Goal: Task Accomplishment & Management: Complete application form

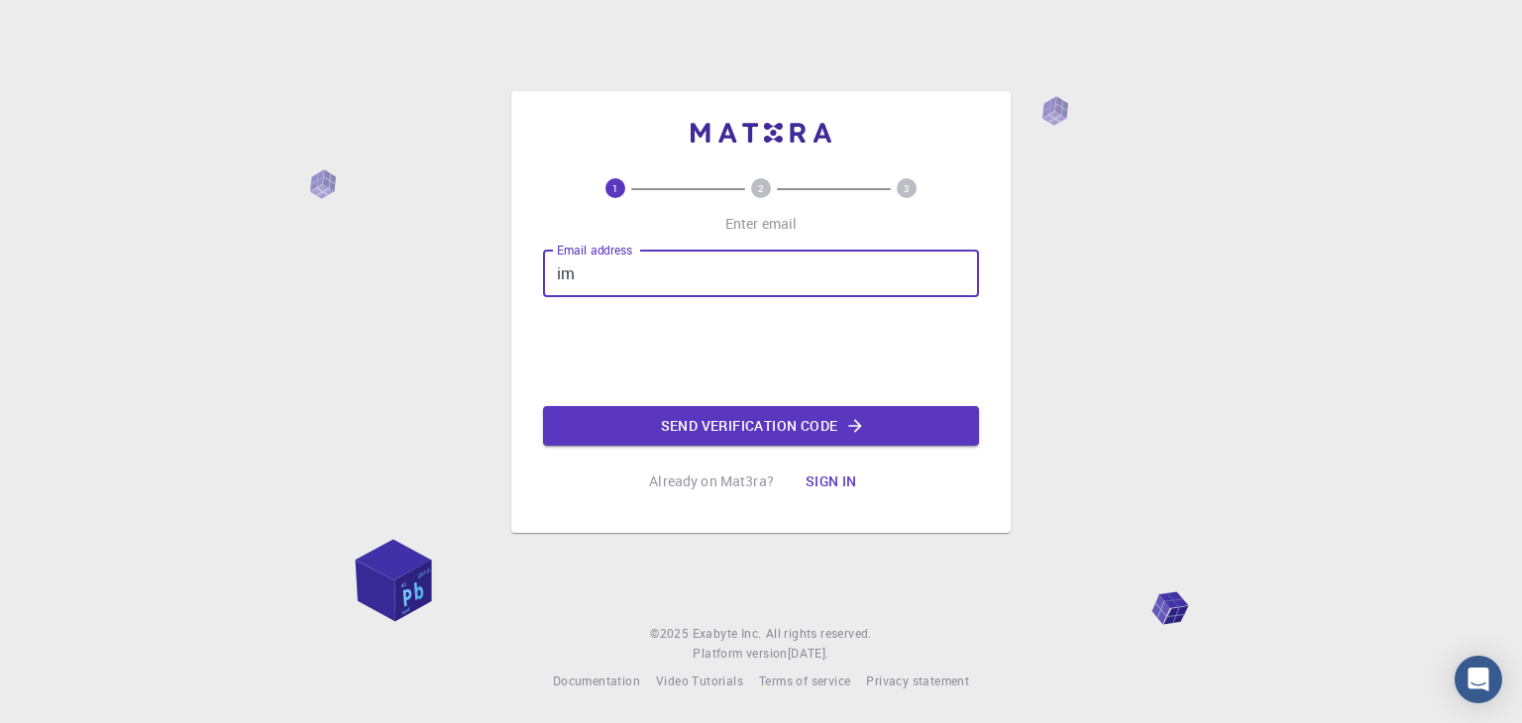
type input "i"
click at [757, 282] on input "Email address" at bounding box center [761, 274] width 436 height 48
click at [693, 267] on input "Email address" at bounding box center [761, 274] width 436 height 48
type input "[EMAIL_ADDRESS][DOMAIN_NAME]"
click at [696, 424] on button "Send verification code" at bounding box center [761, 426] width 436 height 40
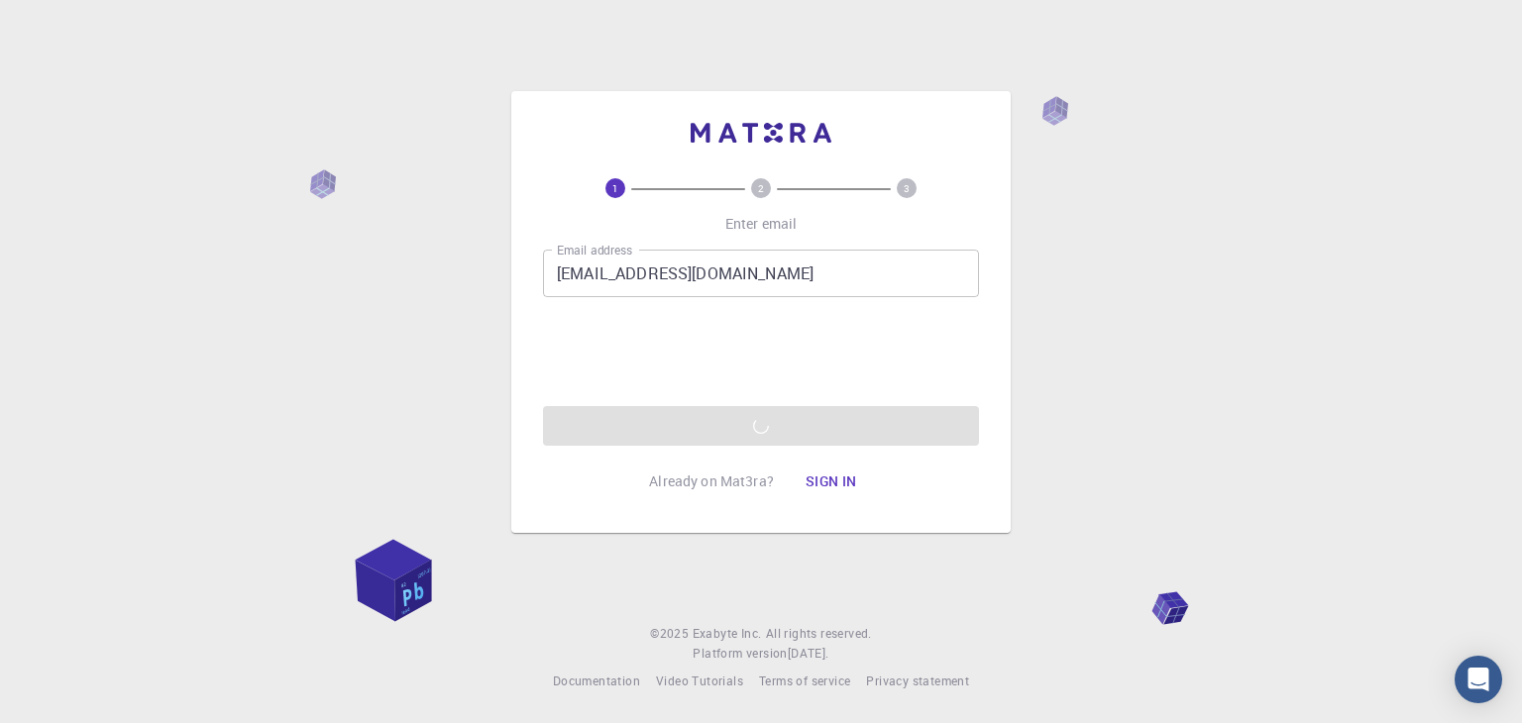
click at [1115, 433] on div "1 2 3 Enter email Email address [EMAIL_ADDRESS][DOMAIN_NAME] Email address 0cAF…" at bounding box center [761, 361] width 1522 height 723
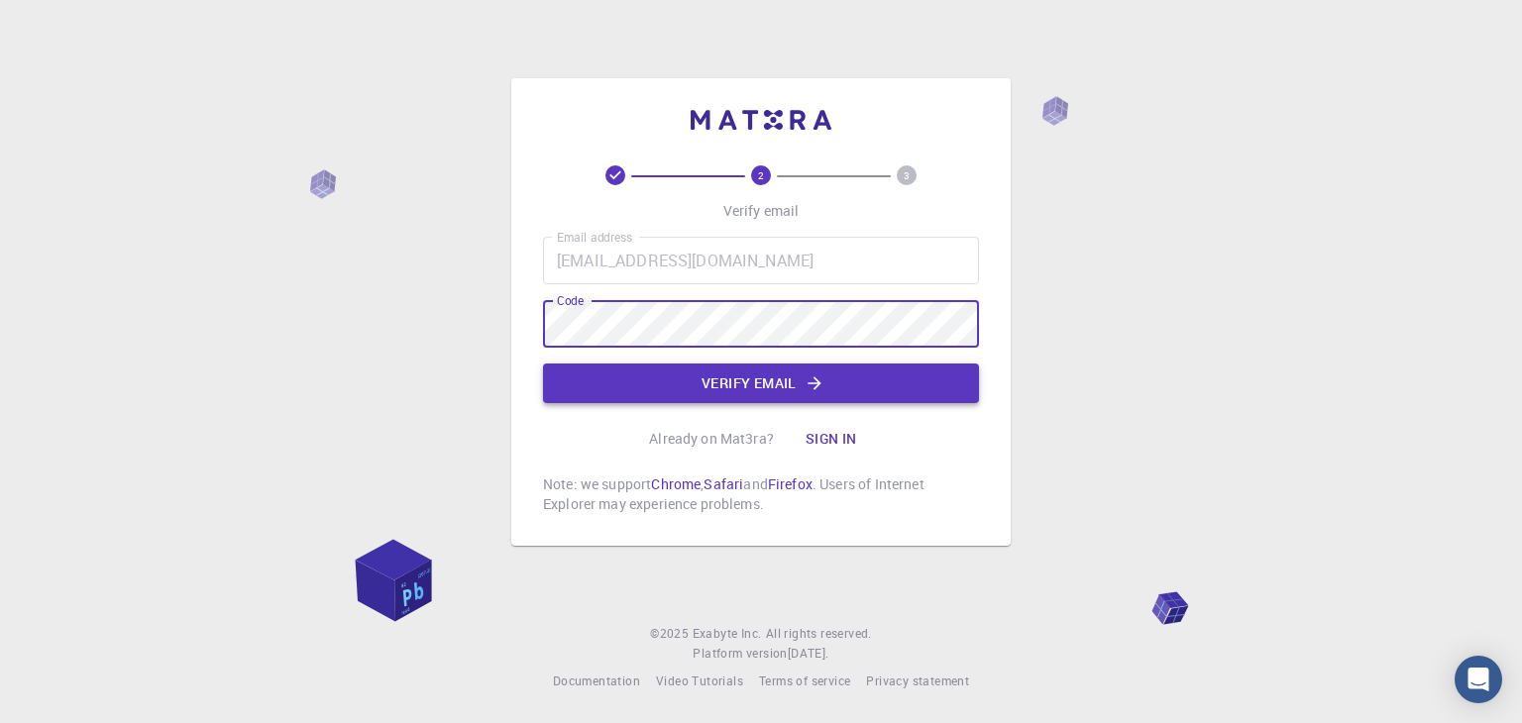
click at [726, 378] on button "Verify email" at bounding box center [761, 384] width 436 height 40
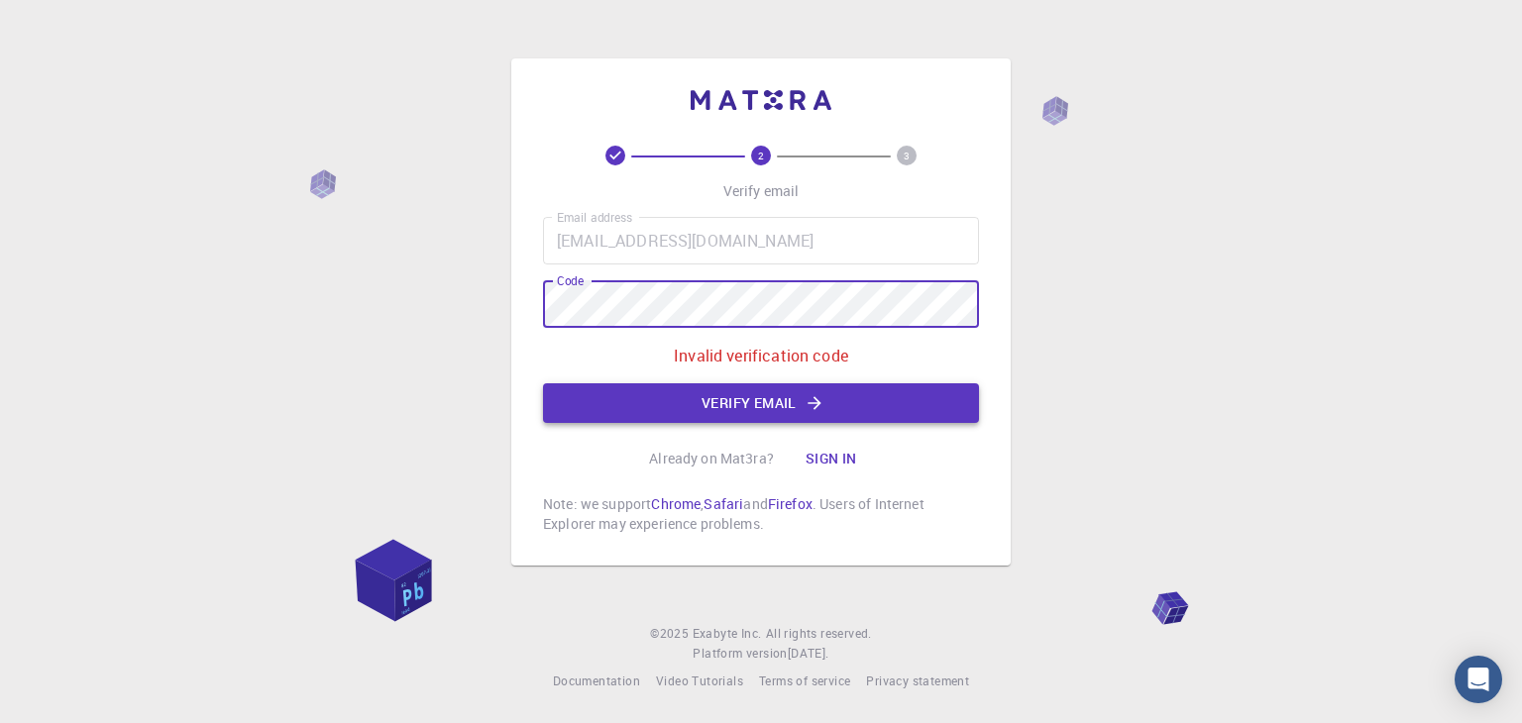
click at [669, 405] on button "Verify email" at bounding box center [761, 404] width 436 height 40
click at [676, 402] on button "Verify email" at bounding box center [761, 404] width 436 height 40
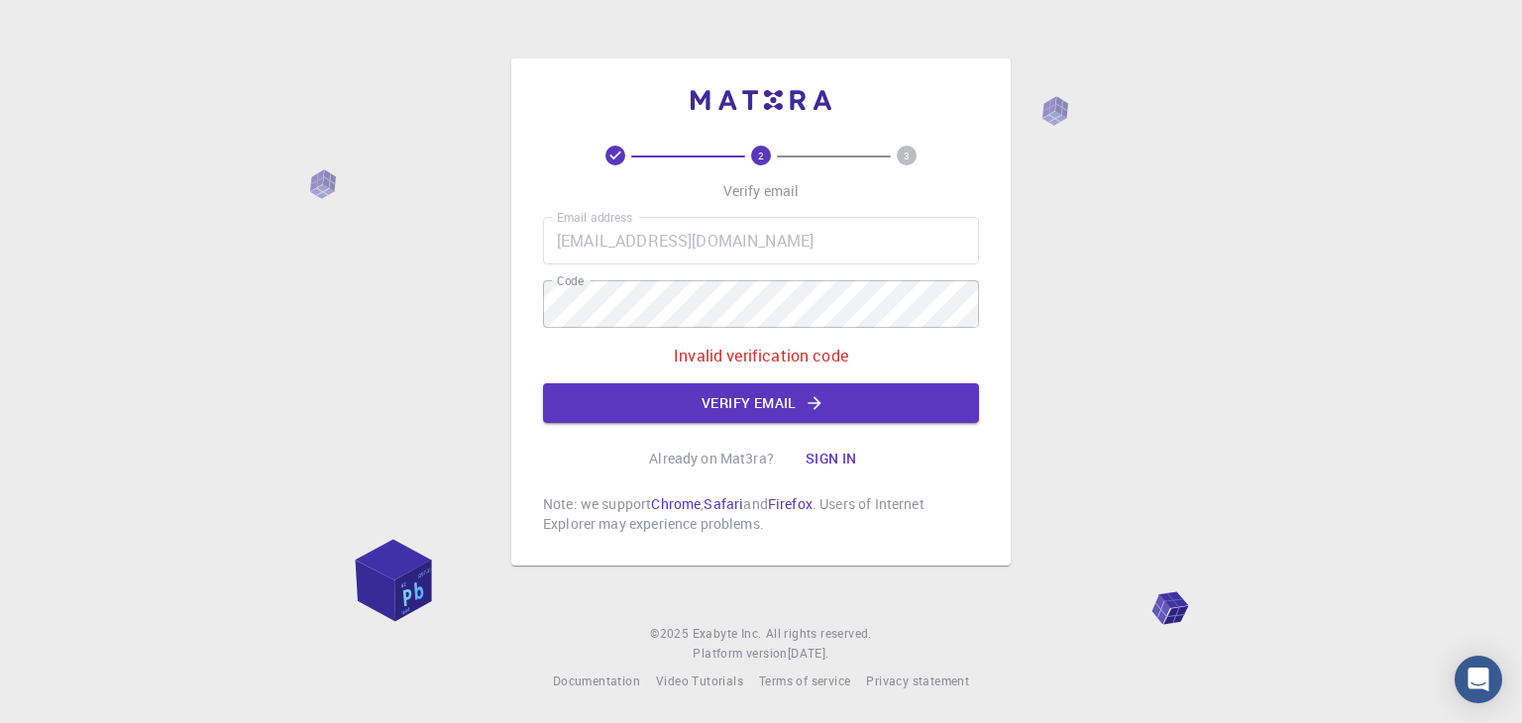
click at [824, 458] on button "Sign in" at bounding box center [831, 459] width 83 height 40
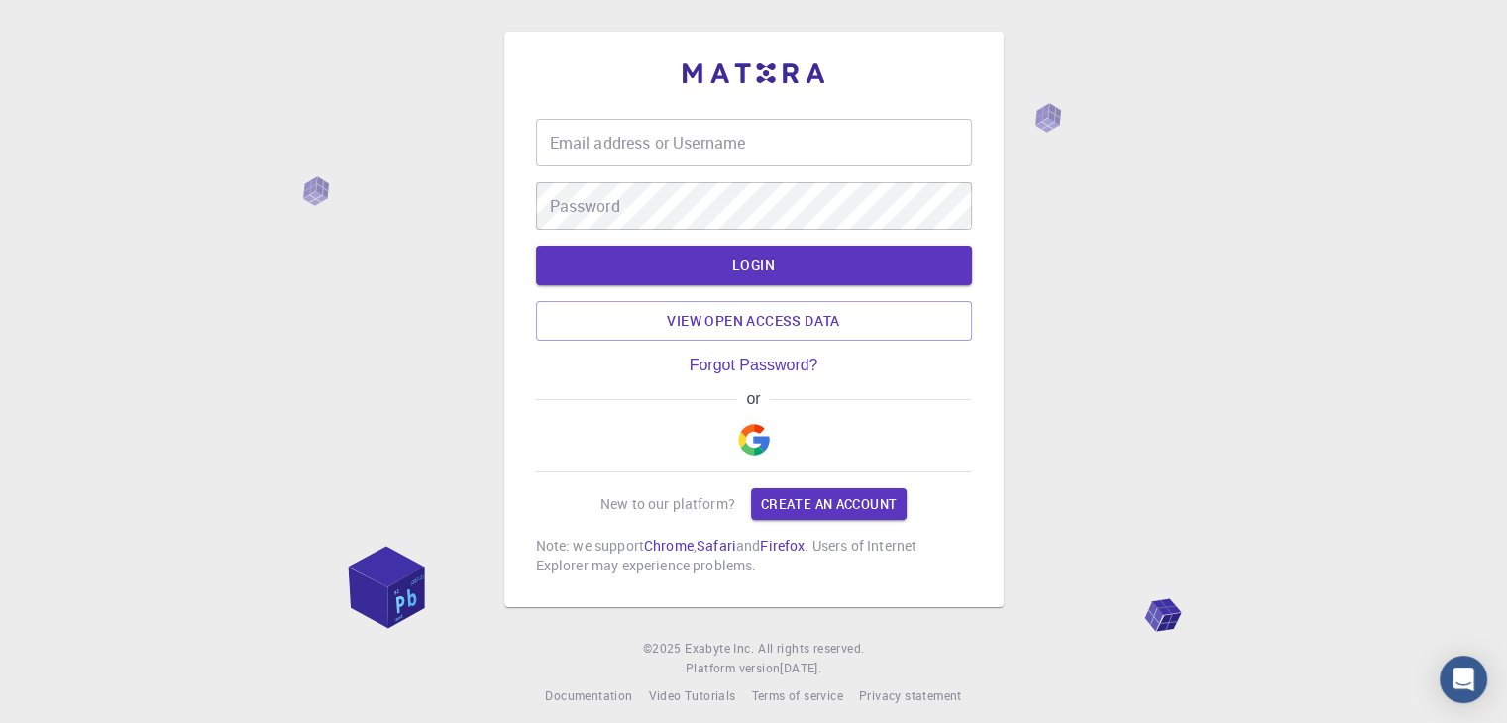
click at [748, 443] on img "button" at bounding box center [754, 440] width 32 height 32
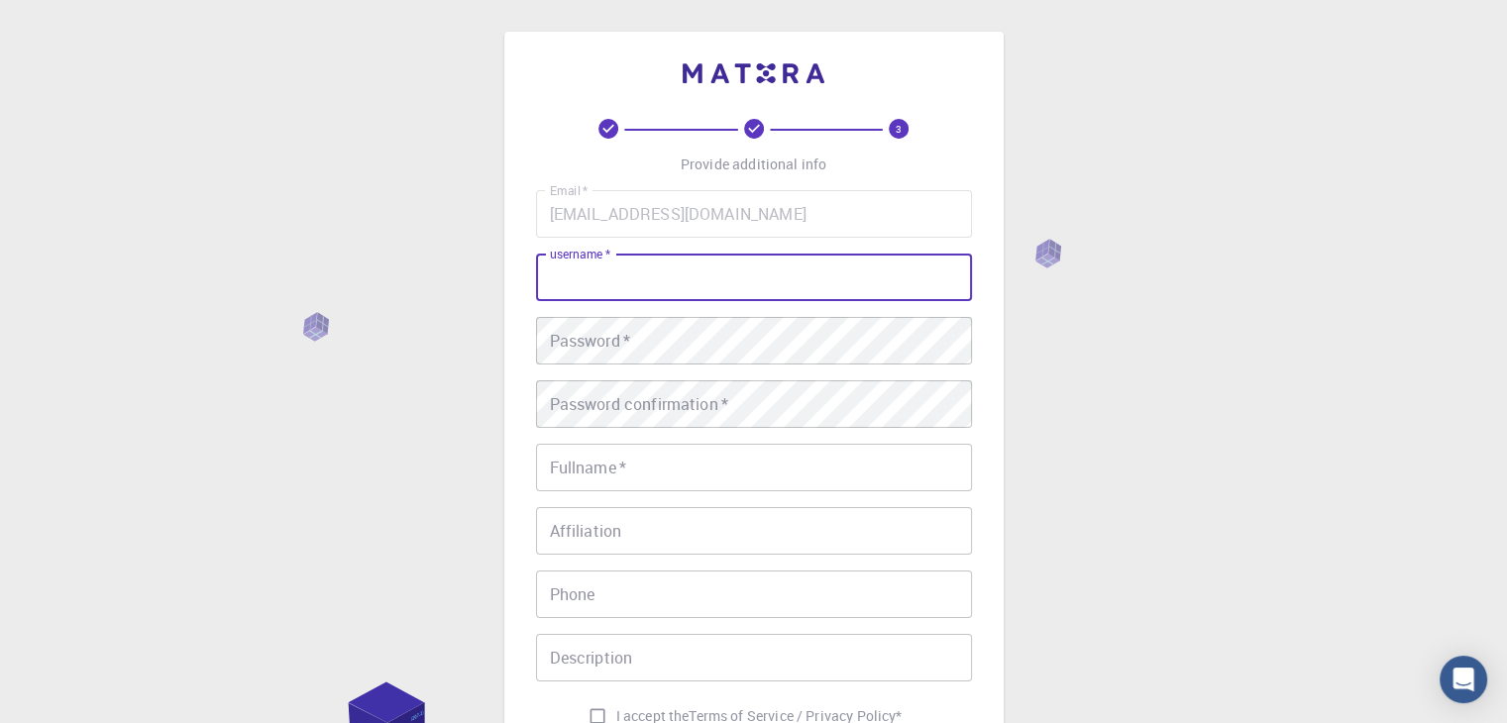
click at [652, 276] on input "username   *" at bounding box center [754, 278] width 436 height 48
type input "Imma"
click at [225, 245] on div "3 Provide additional info Email   * [EMAIL_ADDRESS][DOMAIN_NAME] Email   * user…" at bounding box center [753, 504] width 1507 height 1009
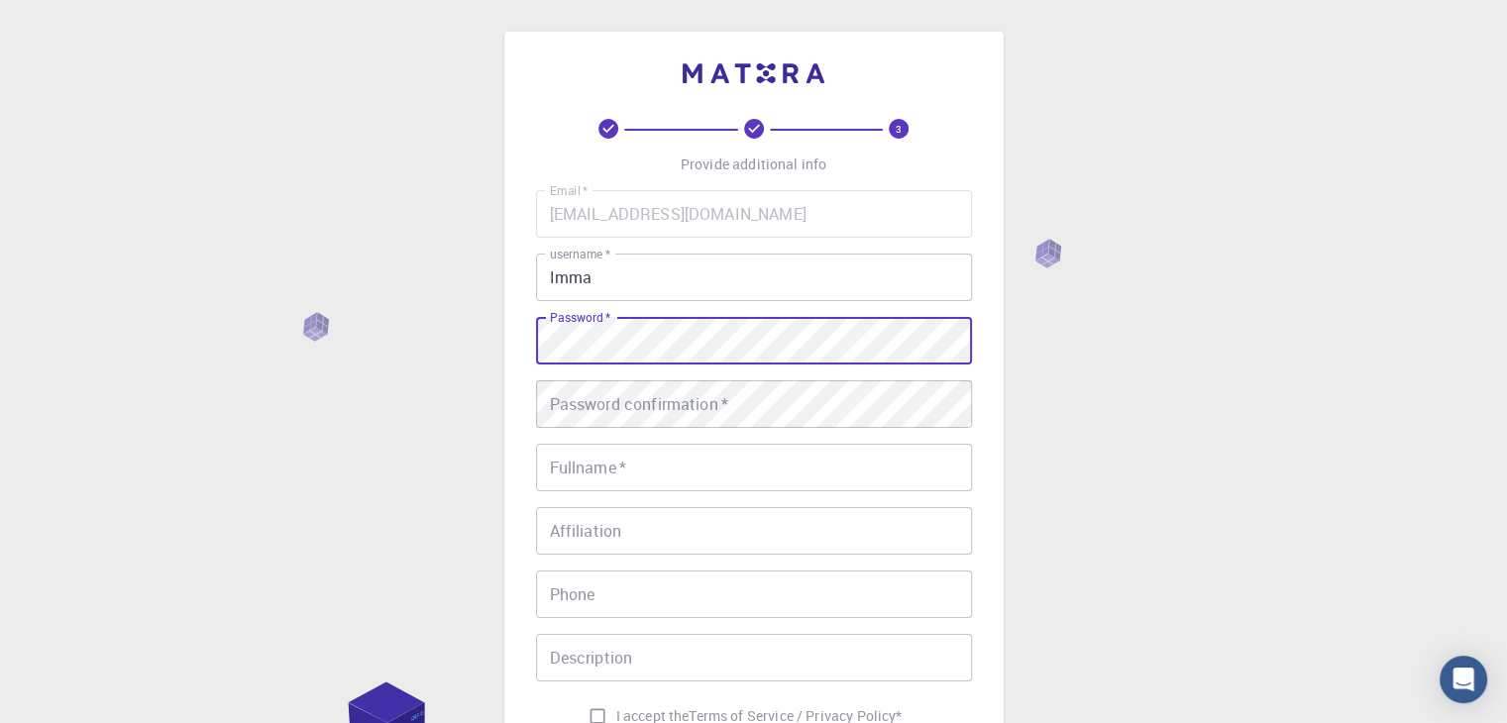
click at [657, 388] on div "Password confirmation   * Password confirmation   *" at bounding box center [754, 405] width 436 height 48
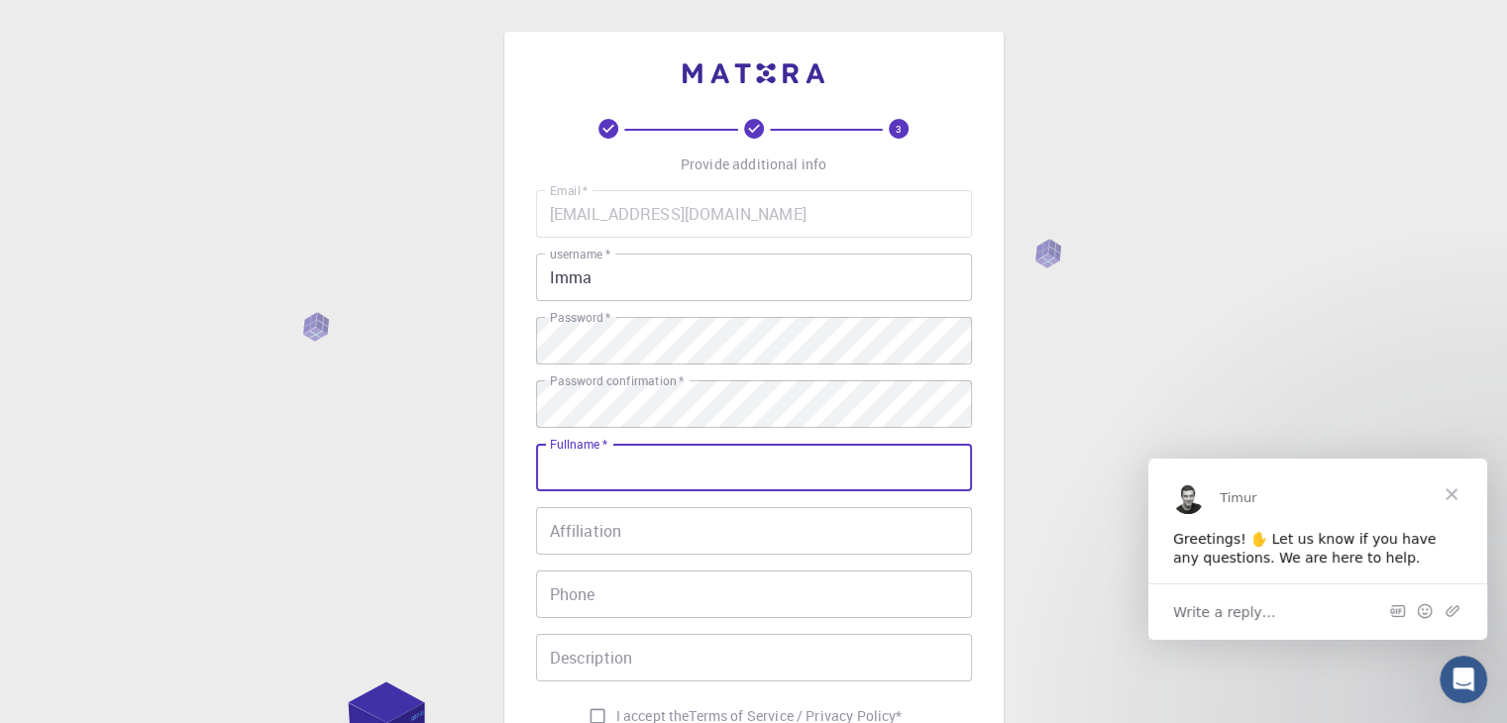
click at [650, 456] on input "Fullname   *" at bounding box center [754, 468] width 436 height 48
type input "[PERSON_NAME]"
click at [627, 538] on input "Affiliation" at bounding box center [754, 531] width 436 height 48
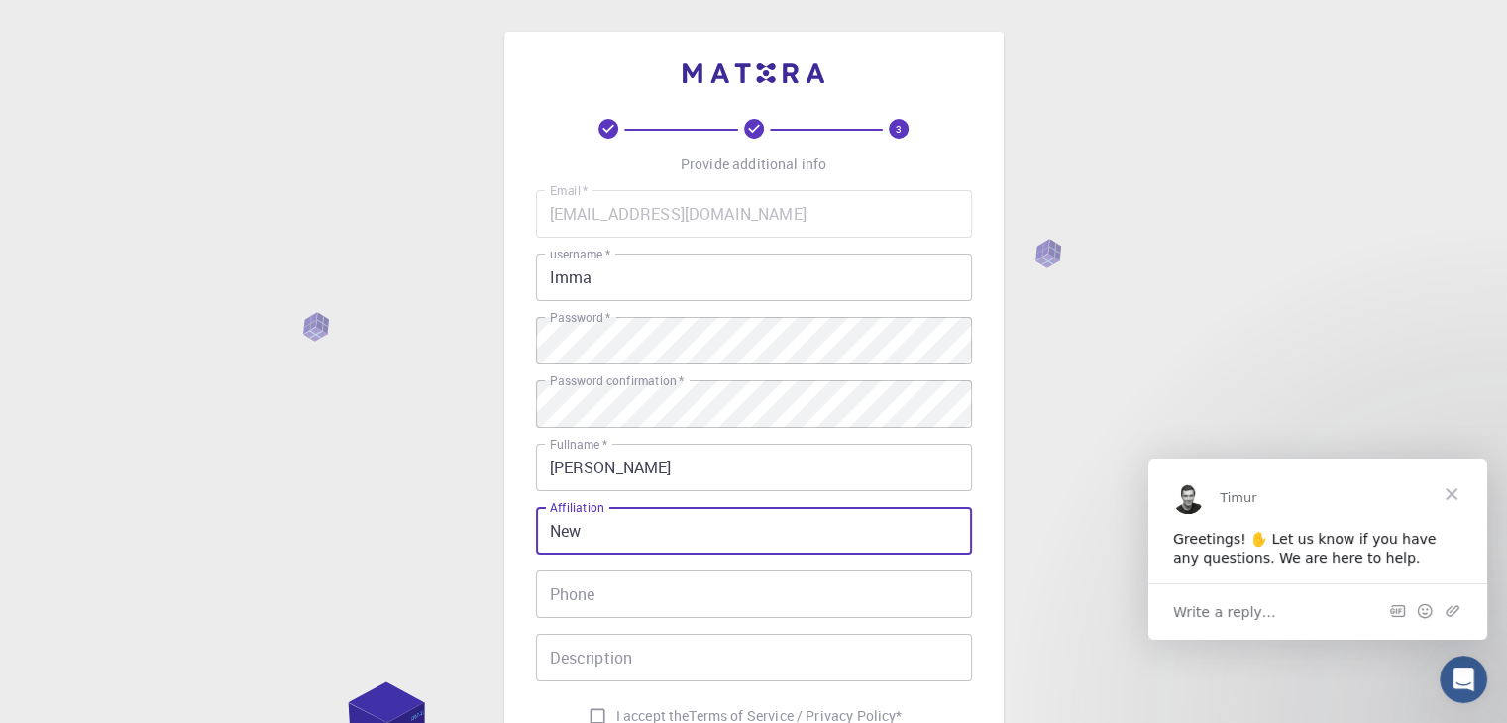
type input "New"
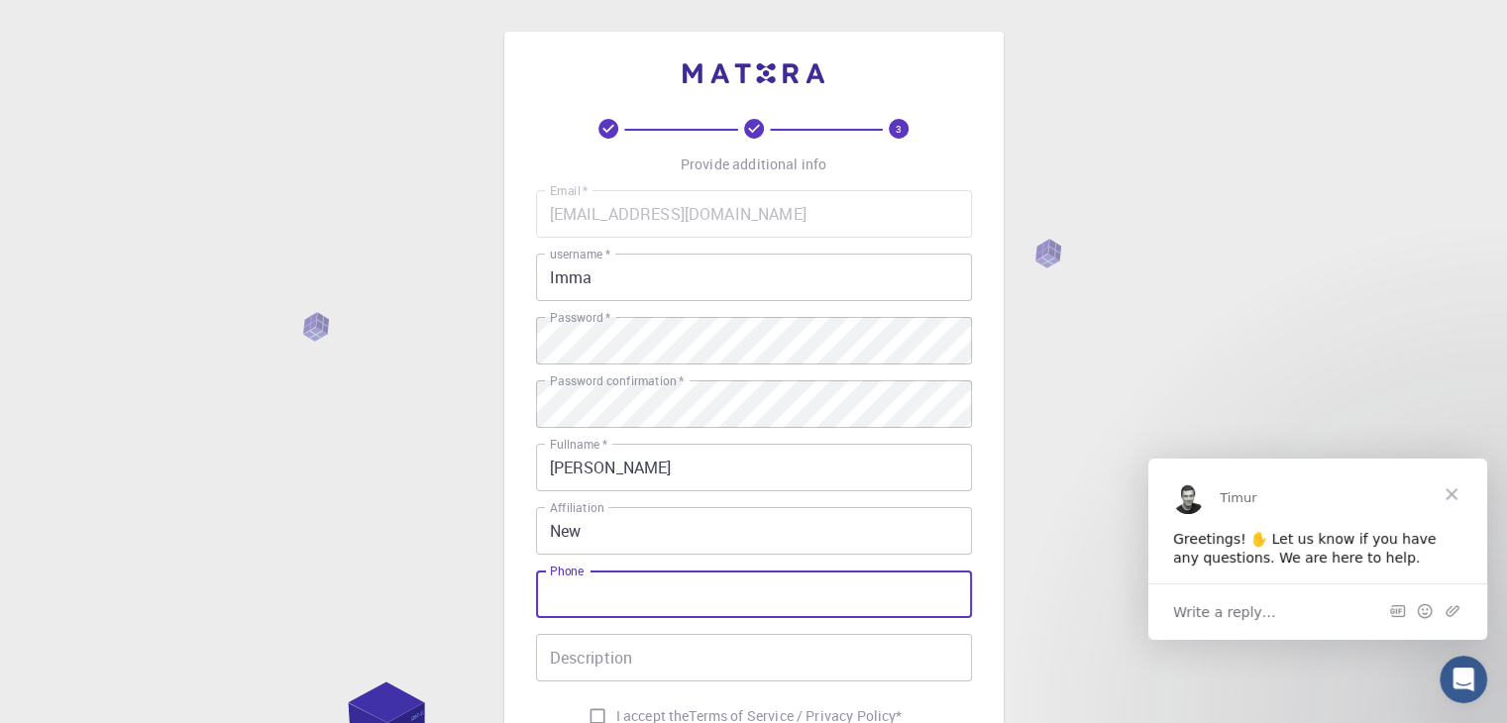
click at [566, 600] on input "Phone" at bounding box center [754, 595] width 436 height 48
type input "73092756"
click at [572, 659] on input "Description" at bounding box center [754, 658] width 436 height 48
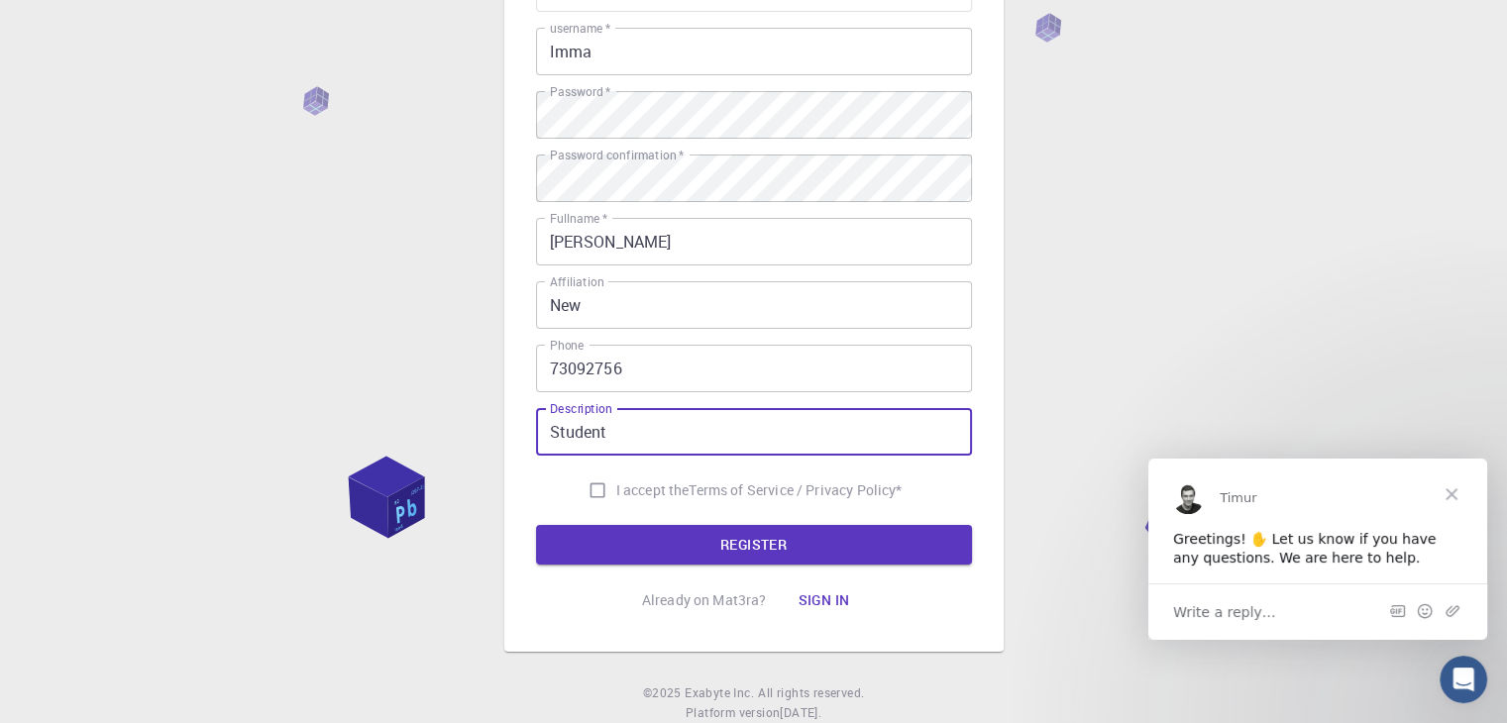
scroll to position [285, 0]
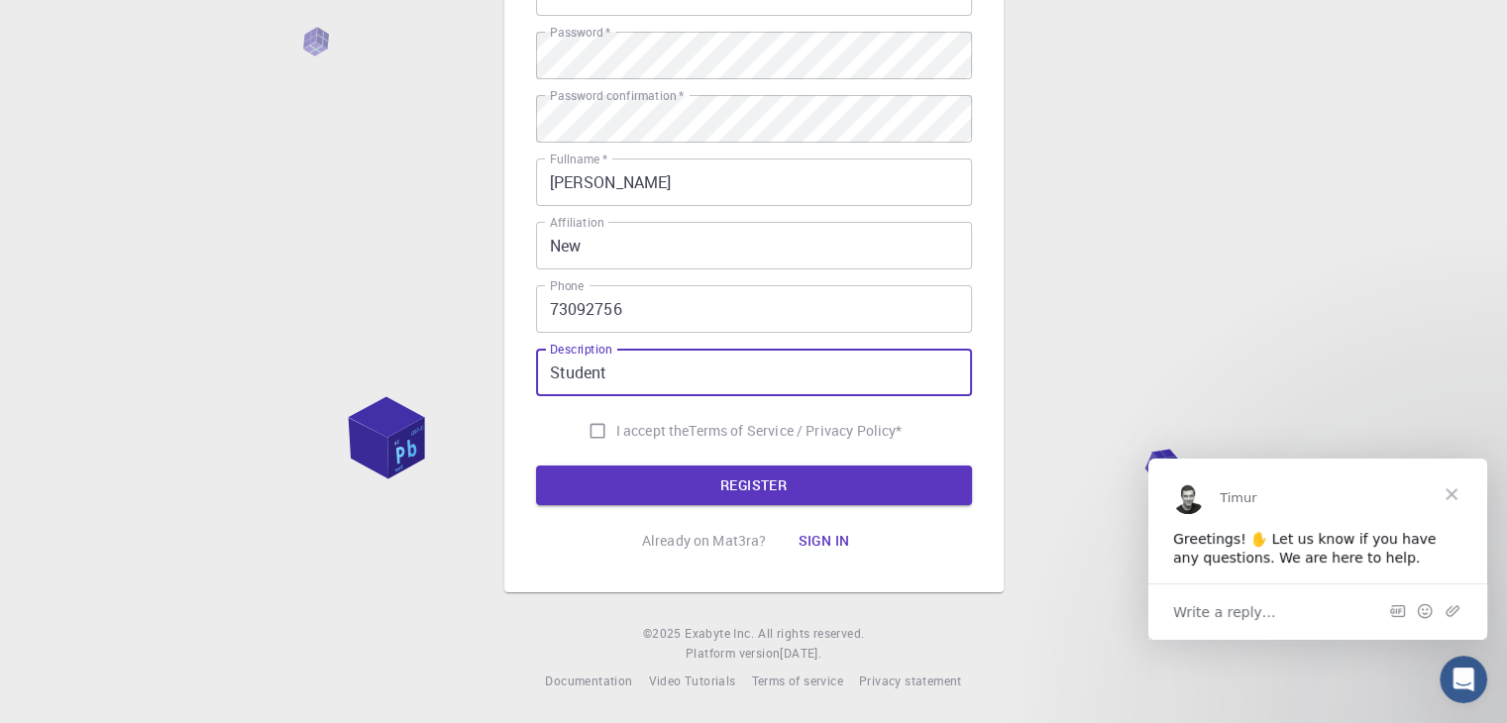
type input "Student"
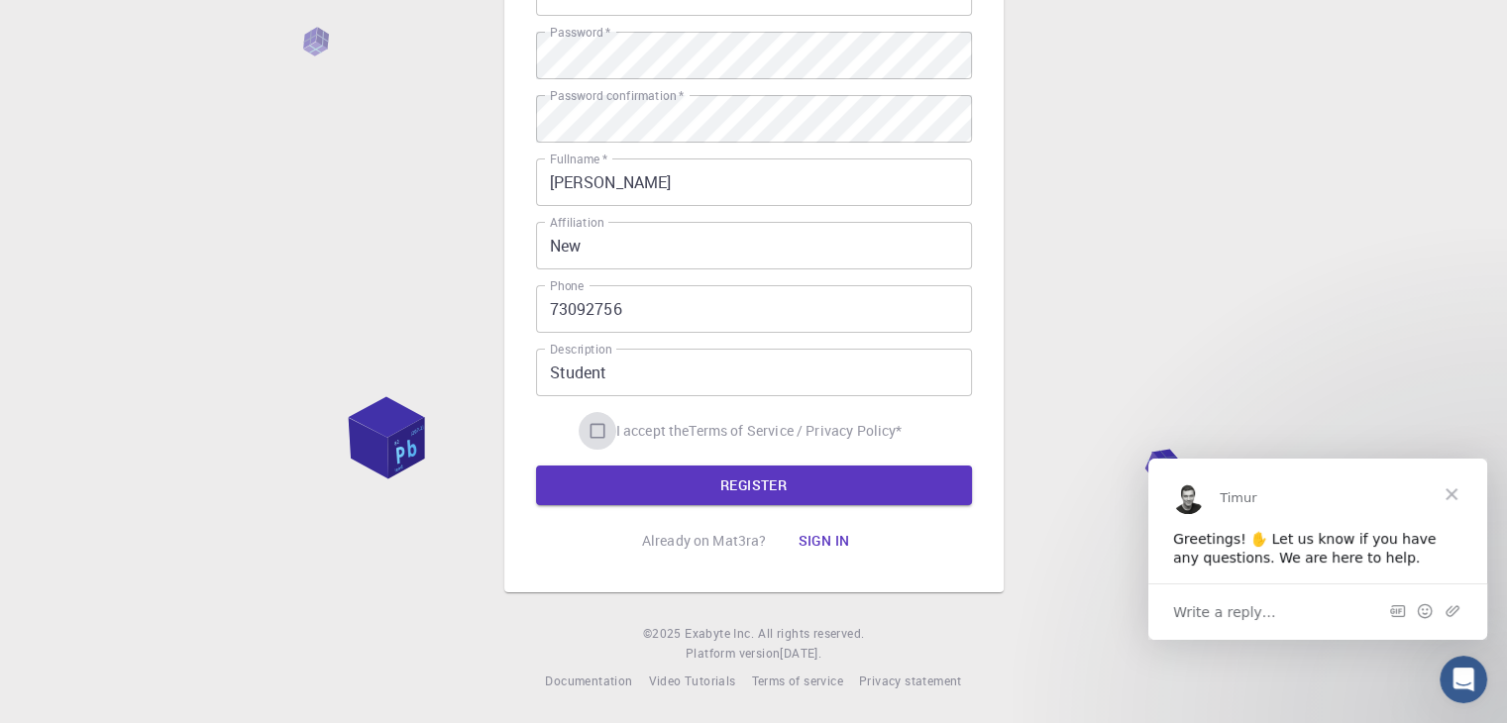
click at [592, 429] on input "I accept the Terms of Service / Privacy Policy *" at bounding box center [598, 431] width 38 height 38
checkbox input "true"
click at [688, 488] on button "REGISTER" at bounding box center [754, 486] width 436 height 40
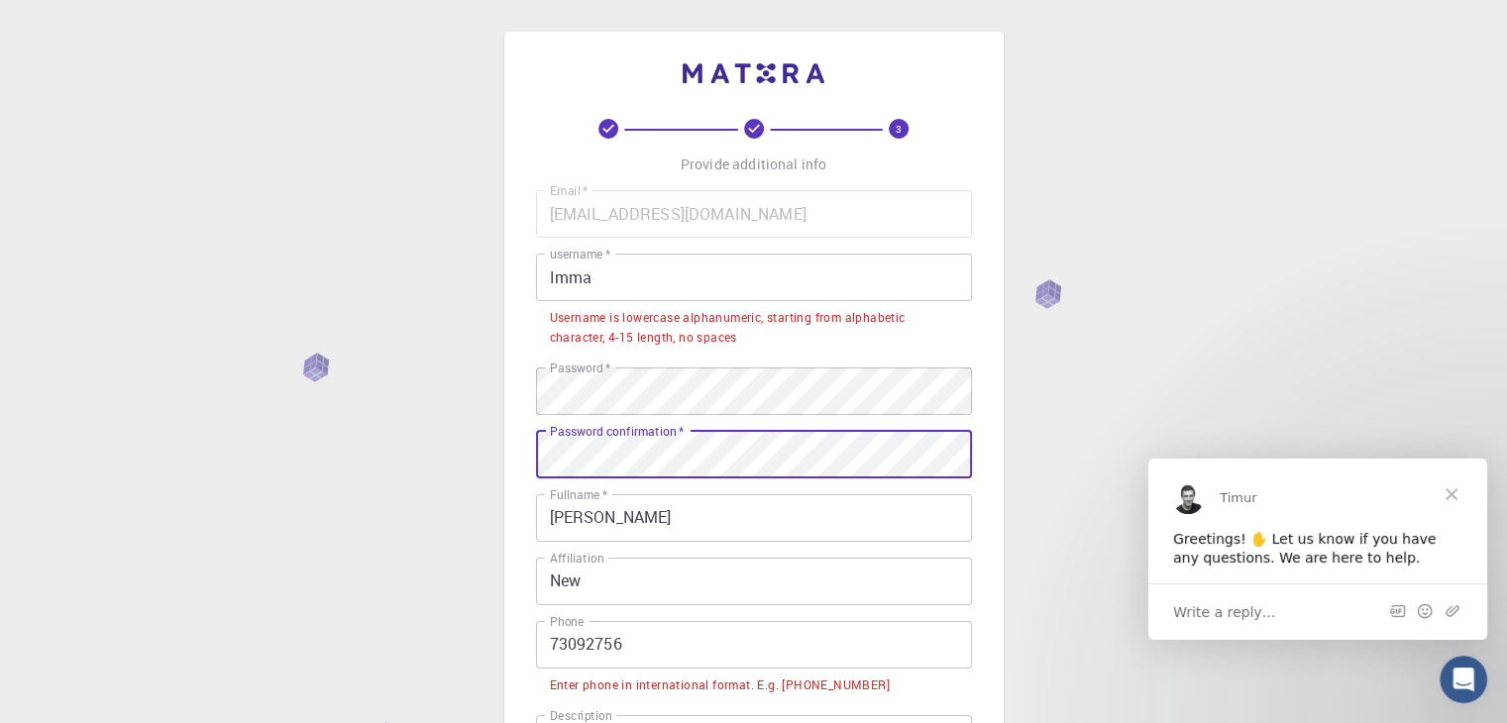
scroll to position [366, 0]
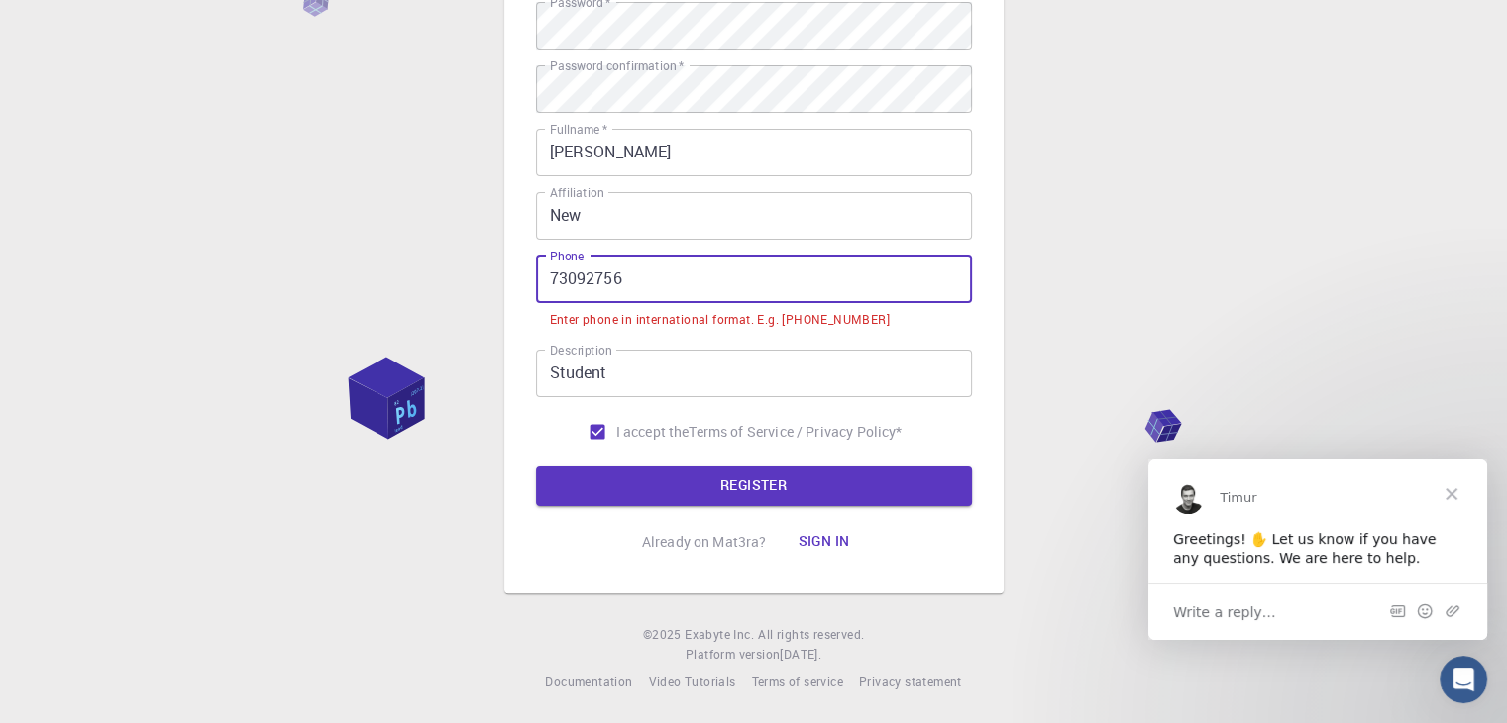
click at [551, 278] on input "73092756" at bounding box center [754, 280] width 436 height 48
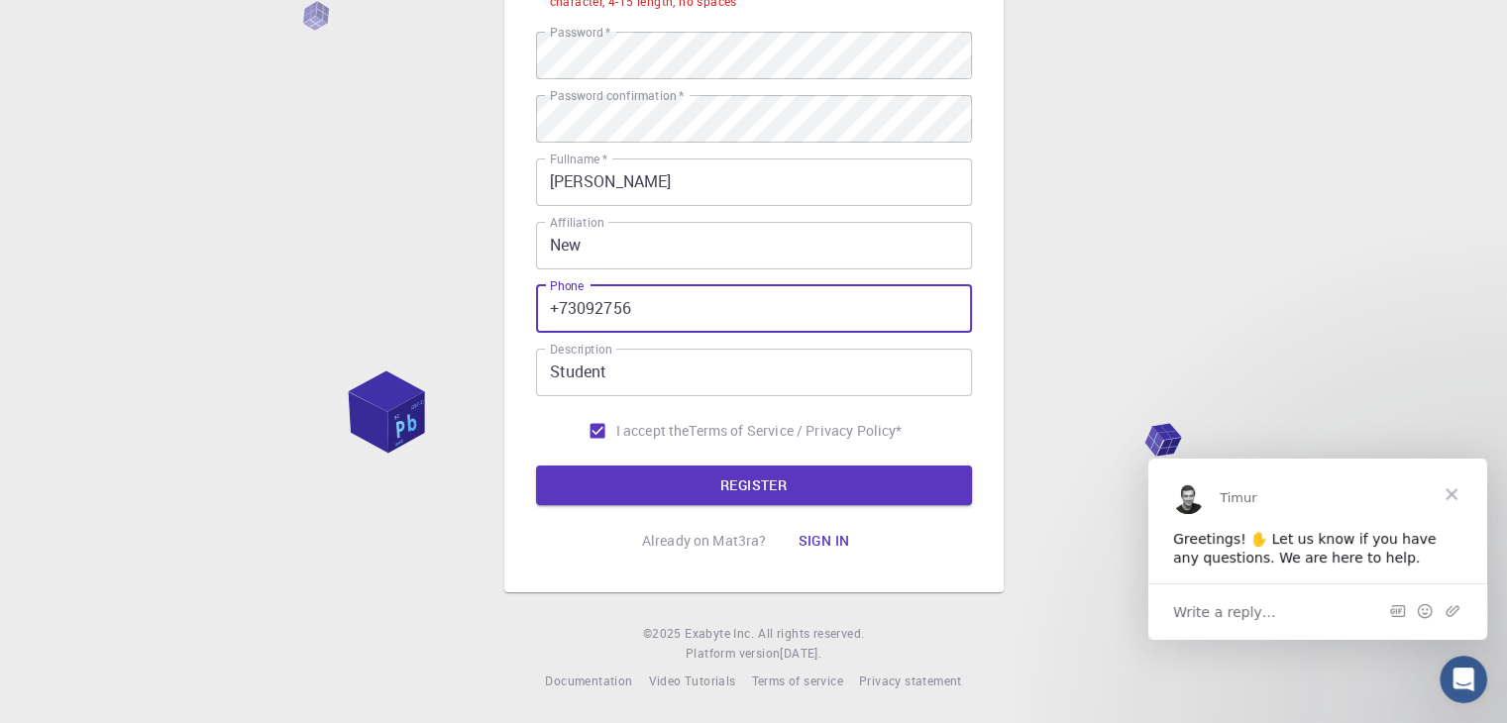
scroll to position [336, 0]
type input "[PHONE_NUMBER]"
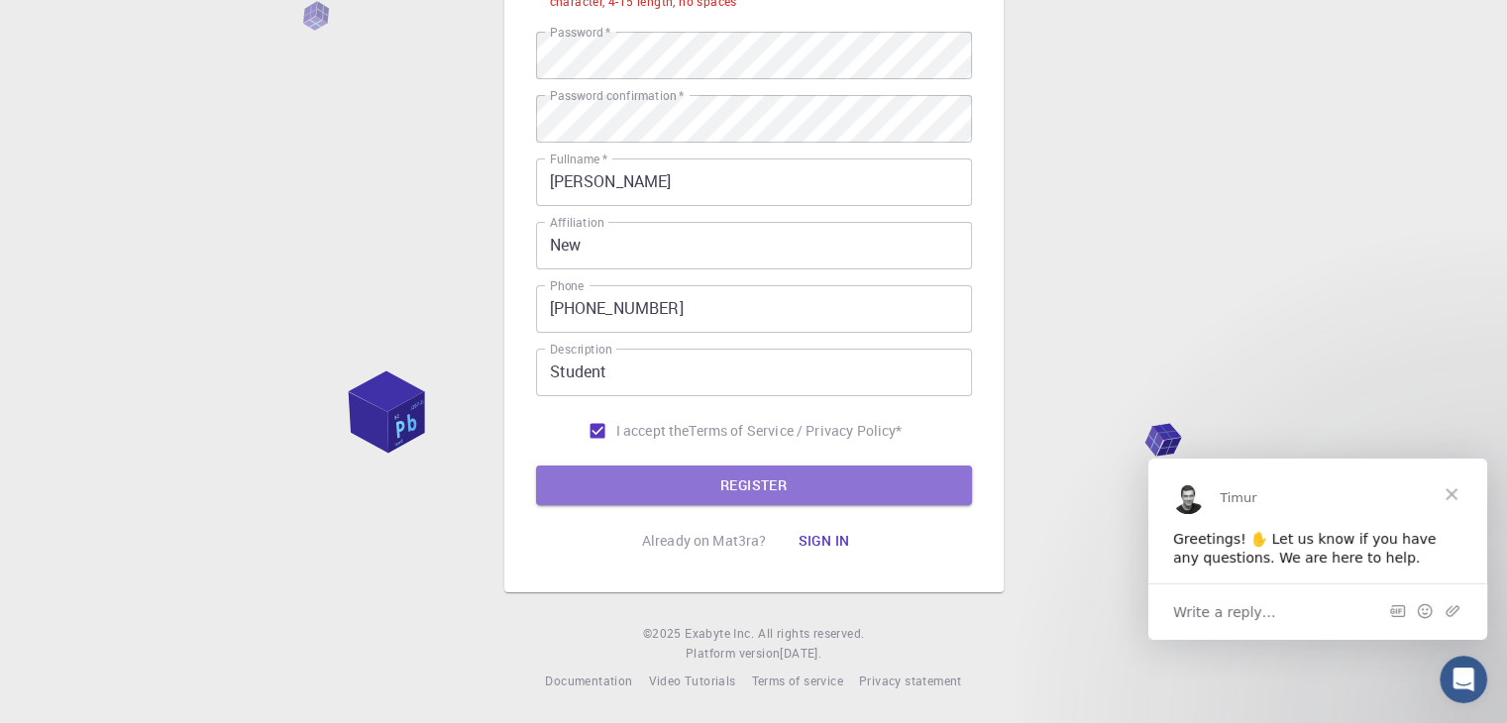
click at [654, 491] on button "REGISTER" at bounding box center [754, 486] width 436 height 40
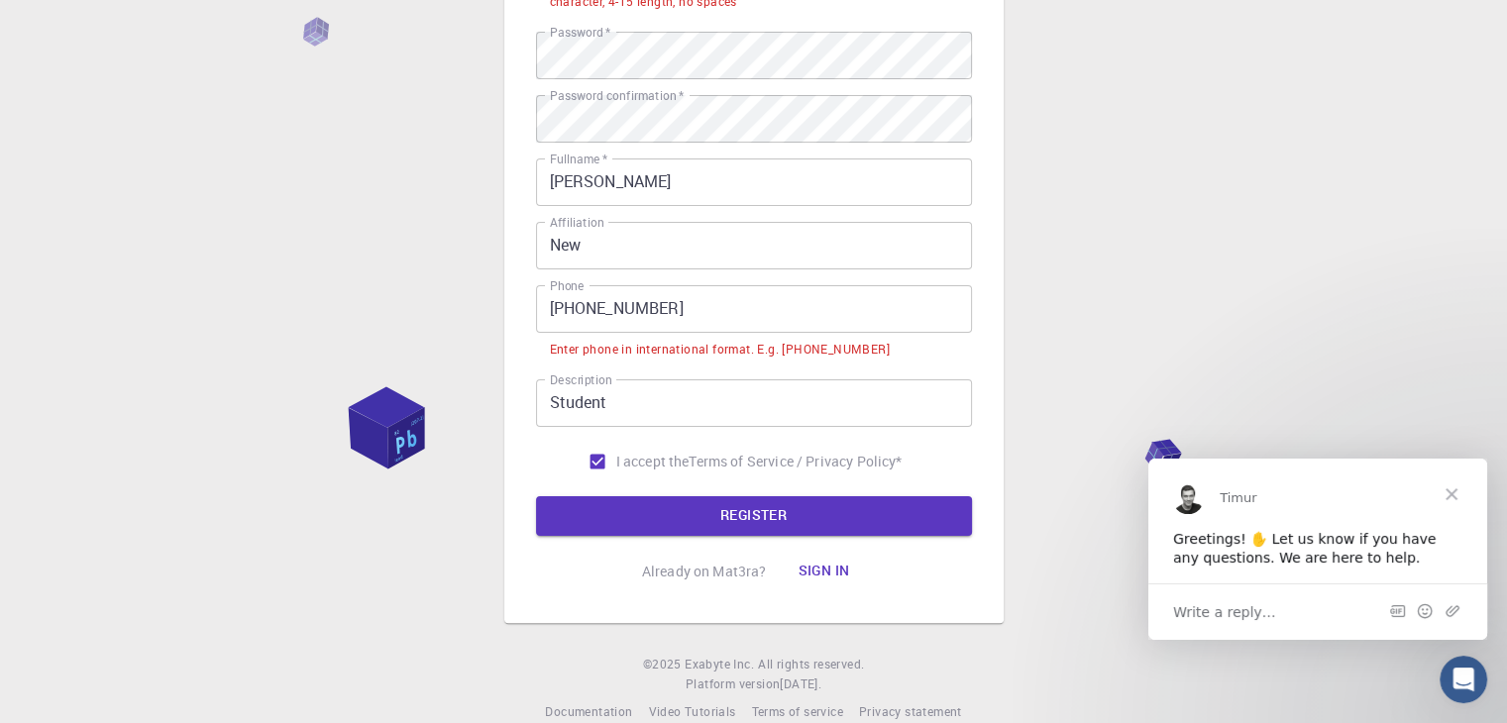
scroll to position [0, 0]
